Goal: Information Seeking & Learning: Learn about a topic

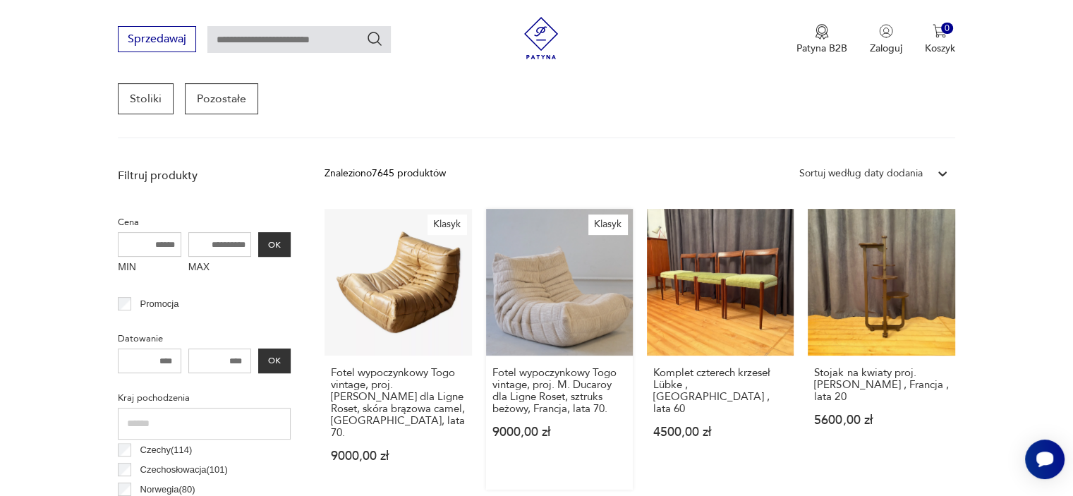
scroll to position [309, 0]
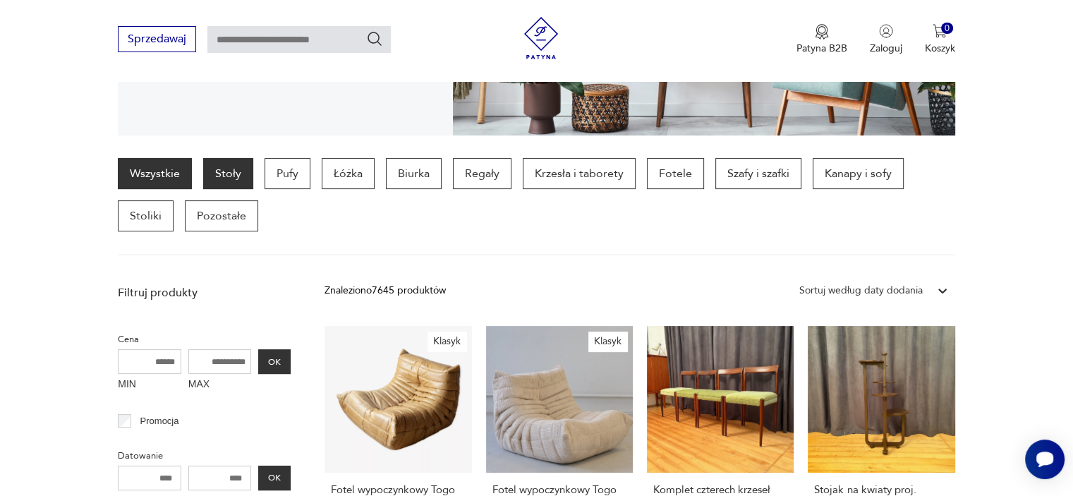
click at [229, 173] on p "Stoły" at bounding box center [228, 173] width 50 height 31
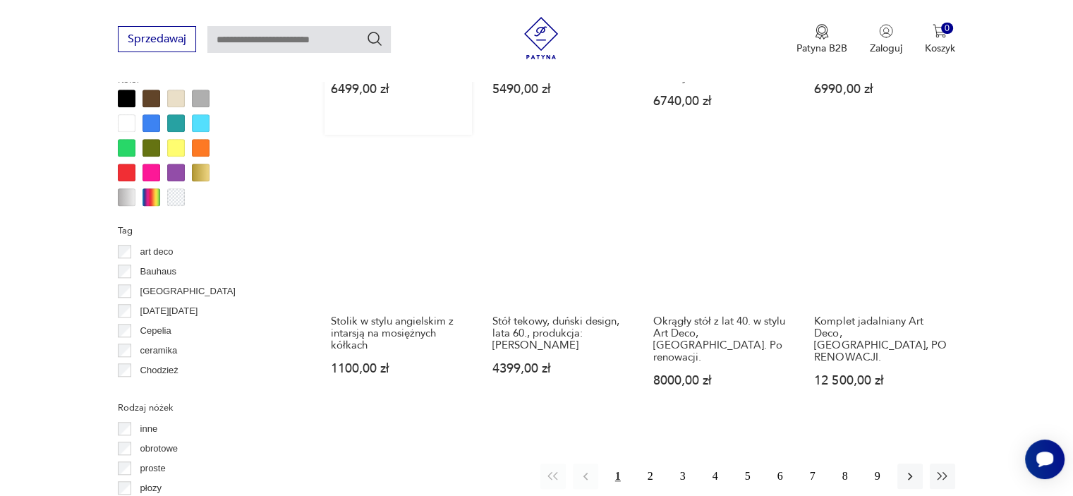
scroll to position [1361, 0]
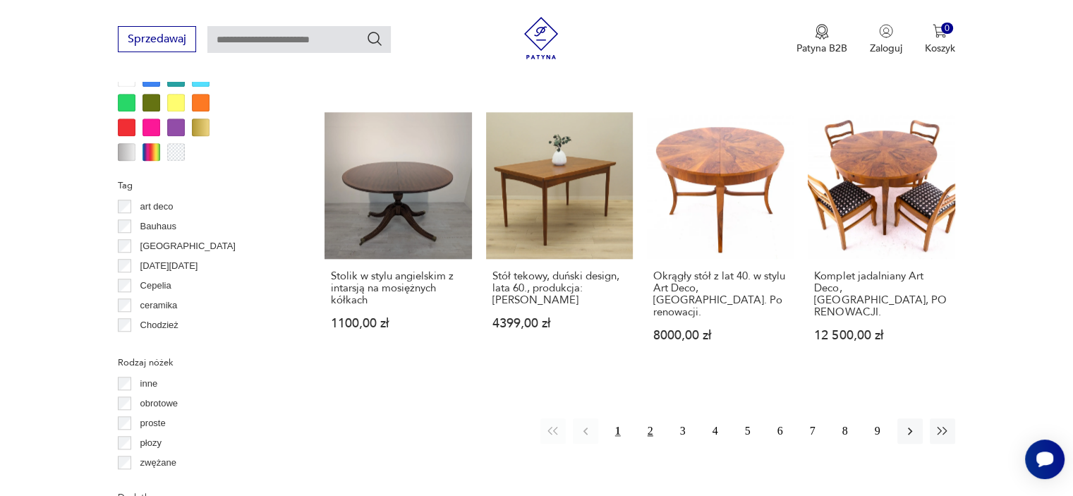
click at [650, 418] on button "2" at bounding box center [650, 430] width 25 height 25
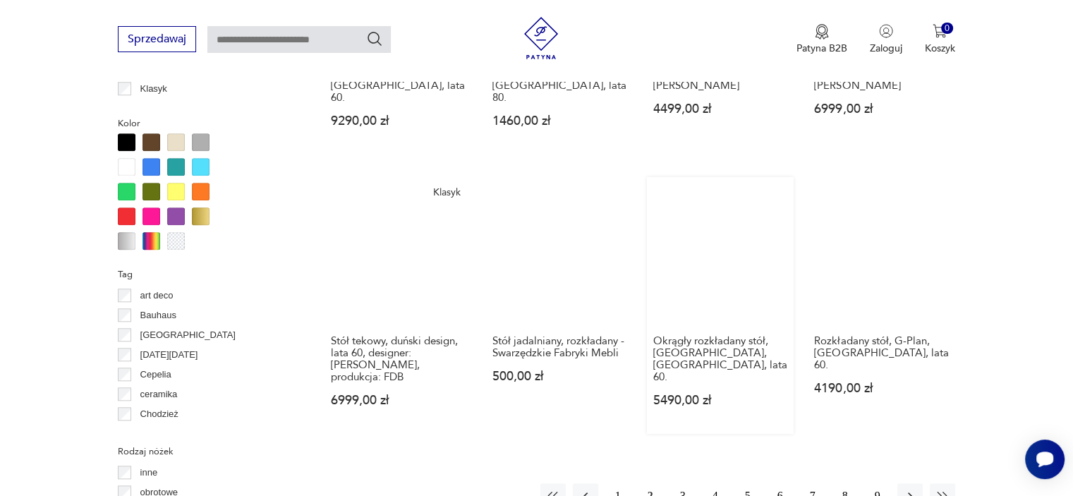
scroll to position [1502, 0]
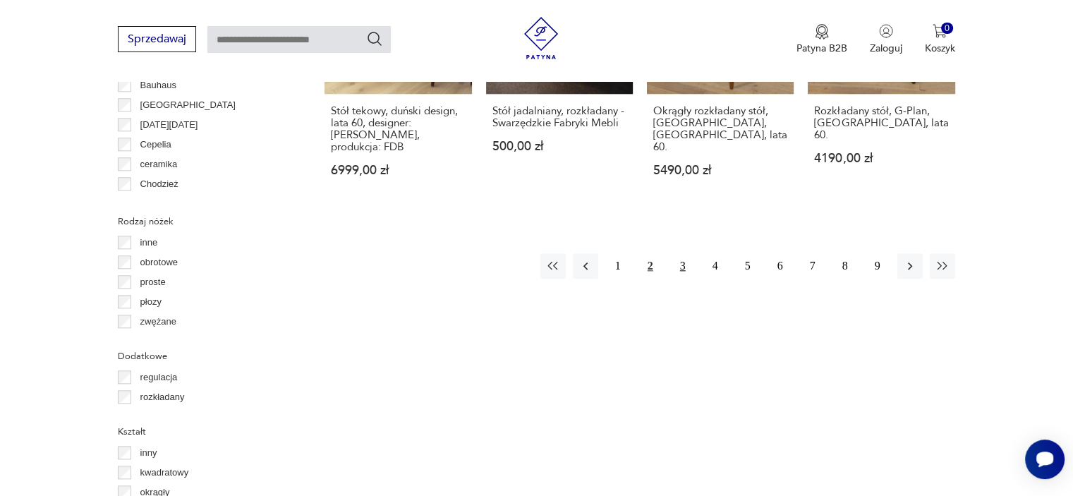
click at [683, 253] on button "3" at bounding box center [682, 265] width 25 height 25
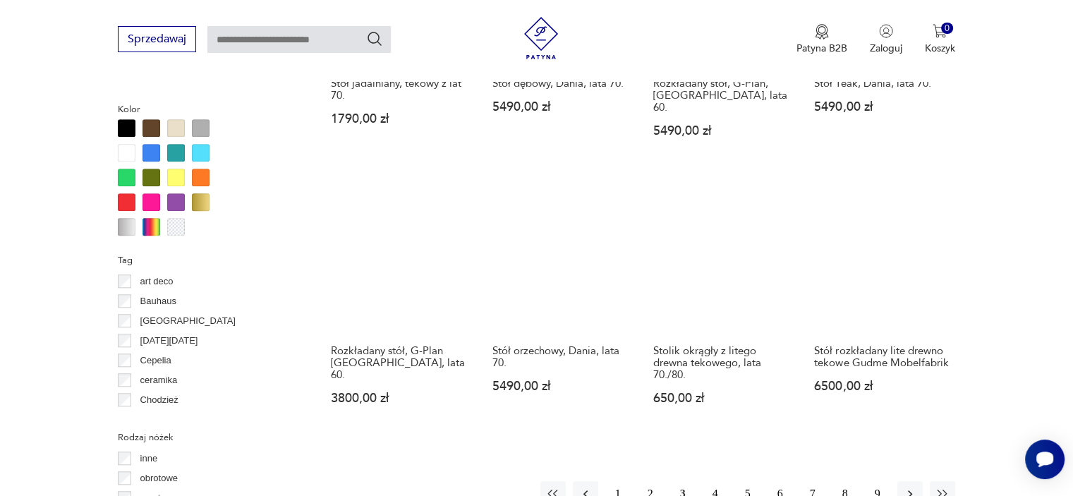
scroll to position [1432, 0]
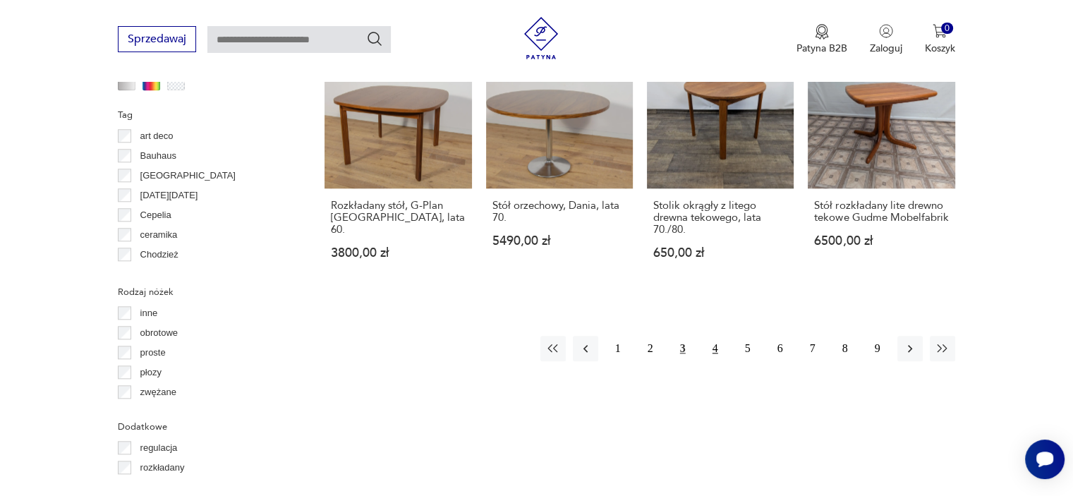
click at [717, 336] on button "4" at bounding box center [715, 348] width 25 height 25
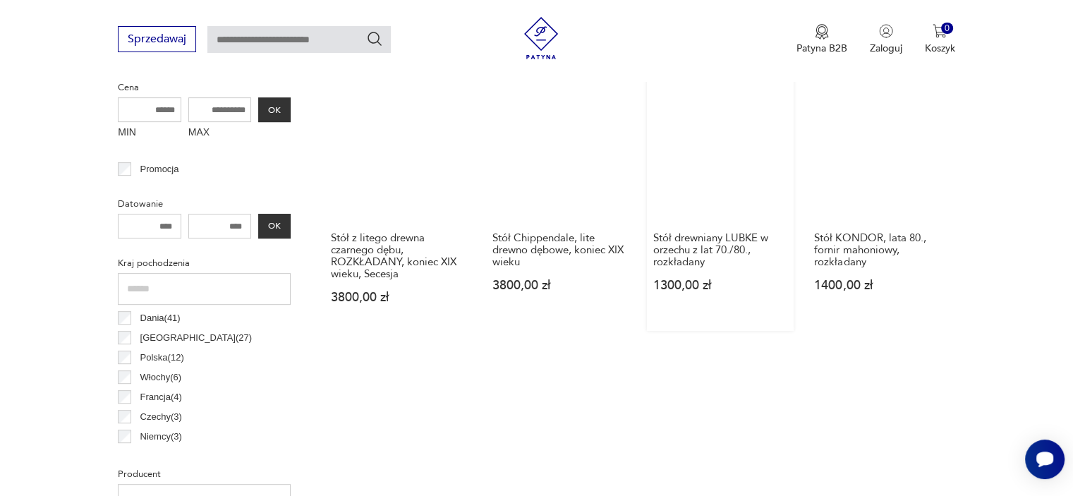
scroll to position [585, 0]
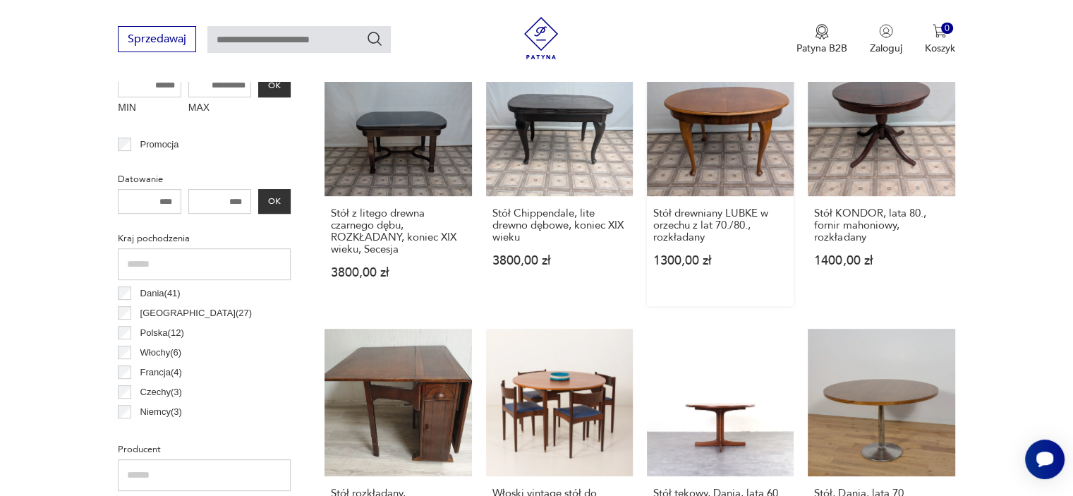
click at [731, 126] on link "Stół drewniany LUBKE w orzechu z lat 70./80., rozkładany 1300,00 zł" at bounding box center [720, 177] width 147 height 257
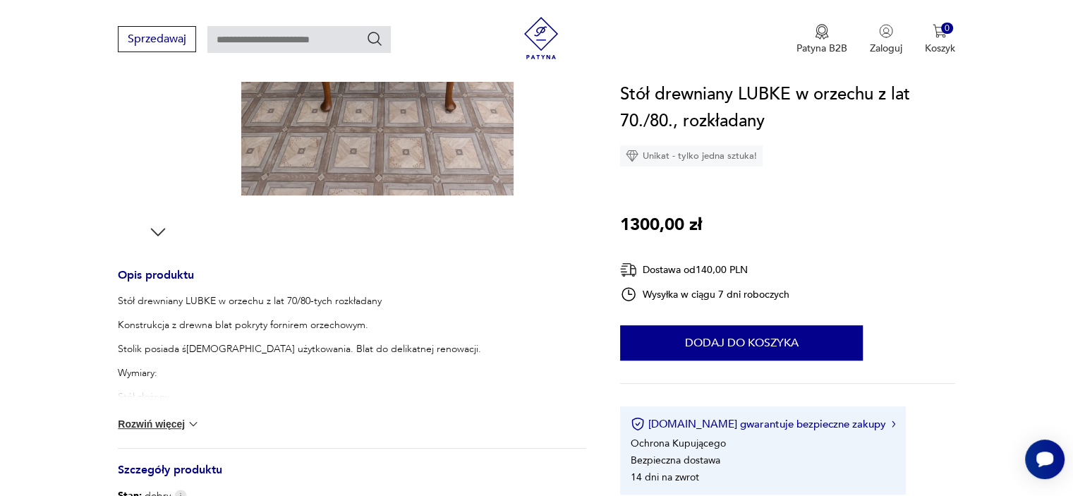
scroll to position [494, 0]
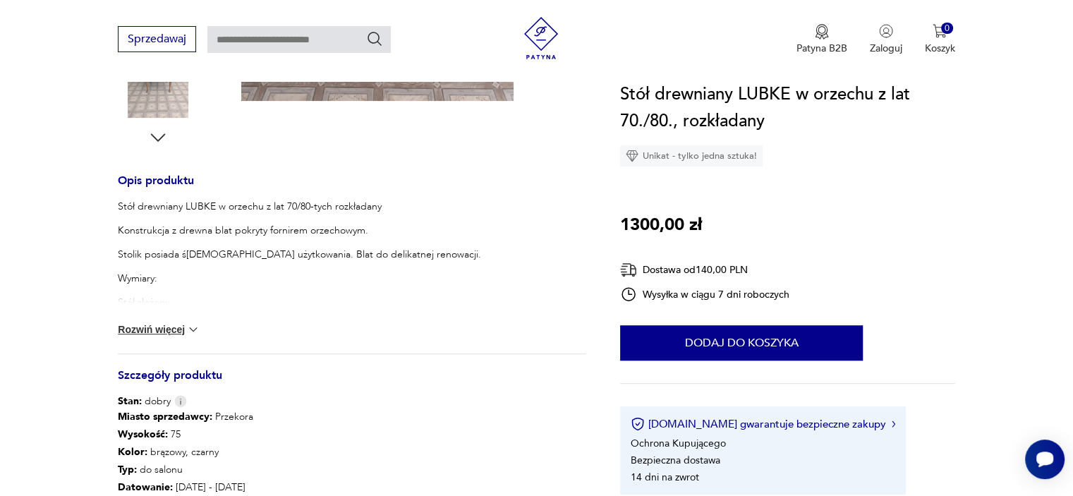
click at [176, 331] on button "Rozwiń więcej" at bounding box center [159, 329] width 82 height 14
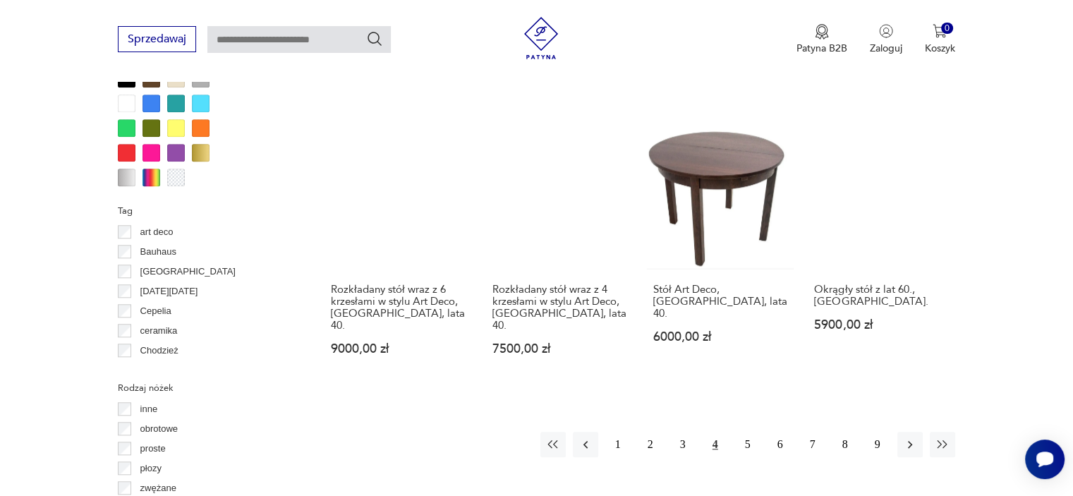
scroll to position [1360, 0]
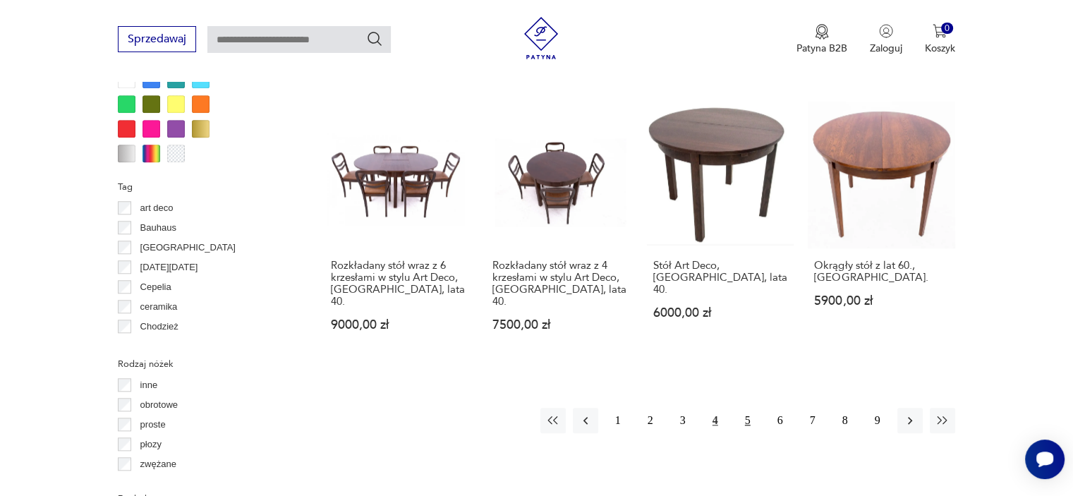
click at [746, 408] on button "5" at bounding box center [747, 420] width 25 height 25
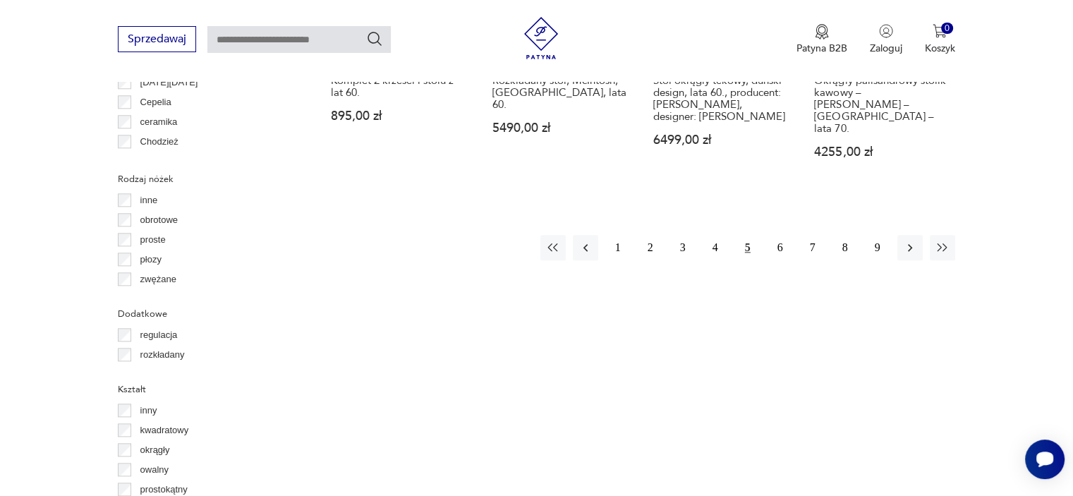
scroll to position [1573, 0]
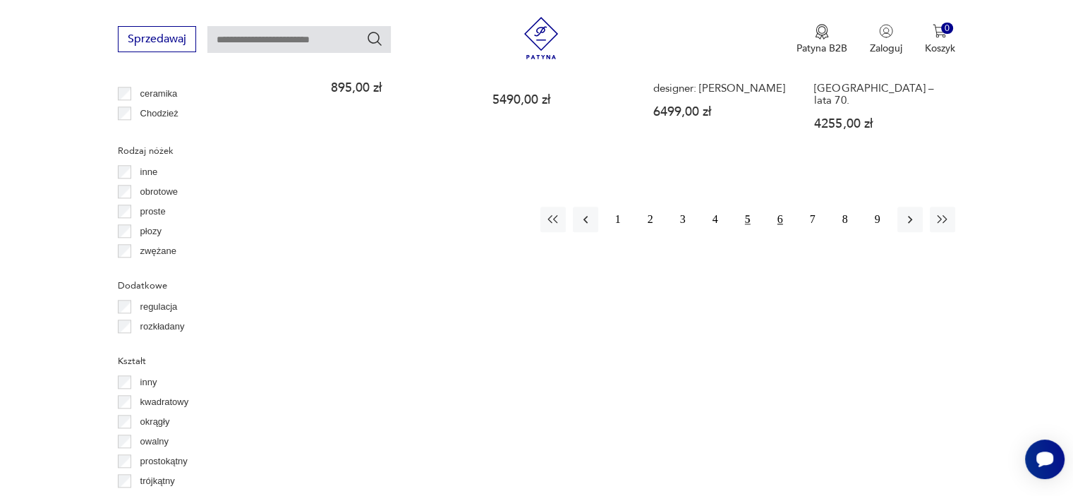
click at [776, 207] on button "6" at bounding box center [779, 219] width 25 height 25
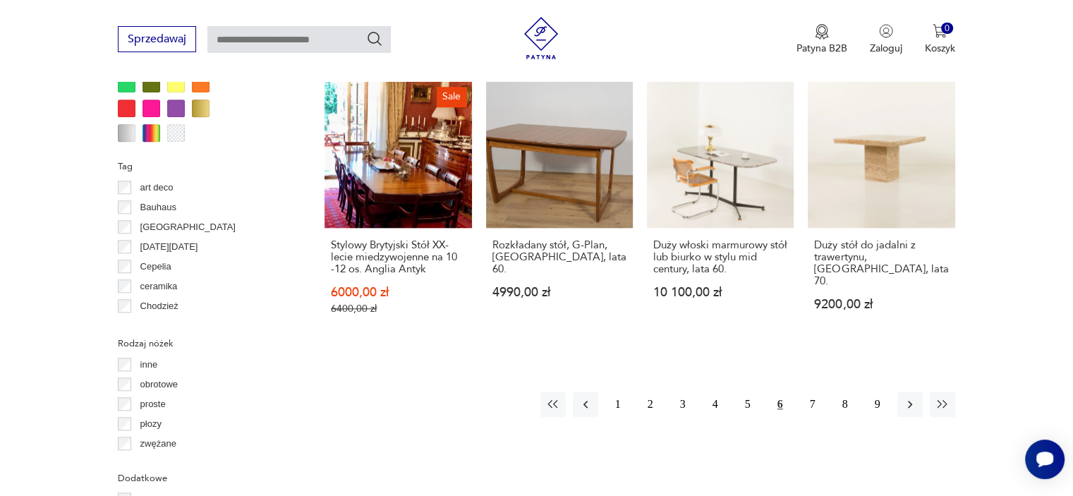
scroll to position [1502, 0]
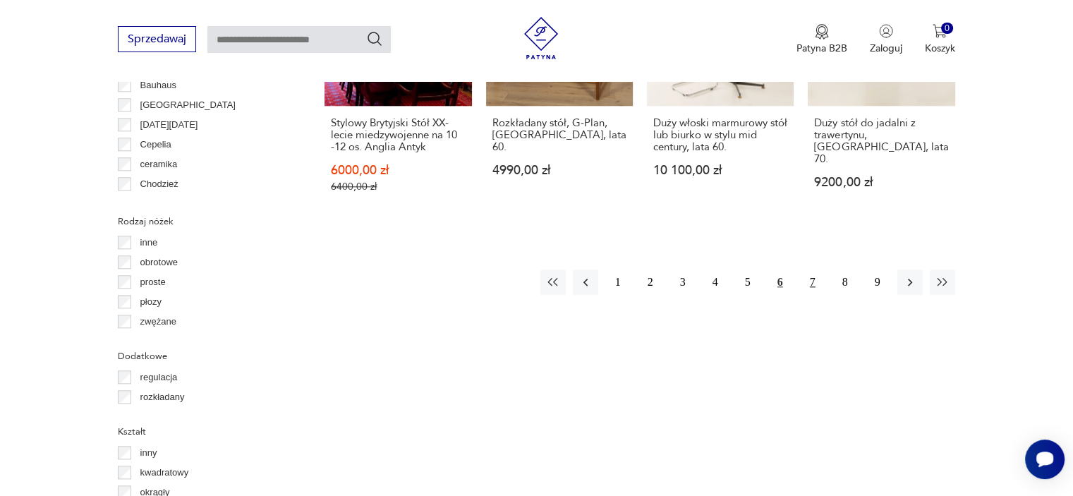
click at [808, 269] on button "7" at bounding box center [812, 281] width 25 height 25
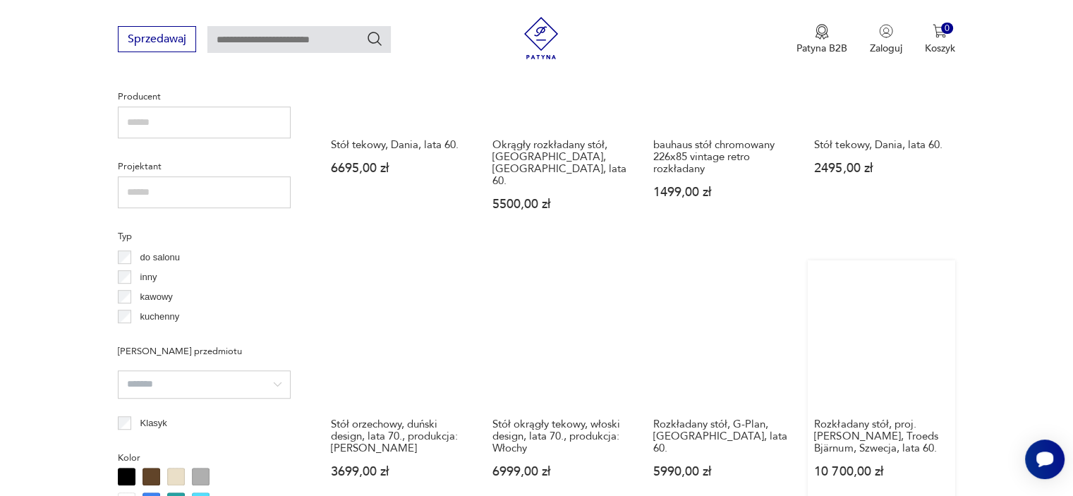
scroll to position [1291, 0]
